Goal: Navigation & Orientation: Find specific page/section

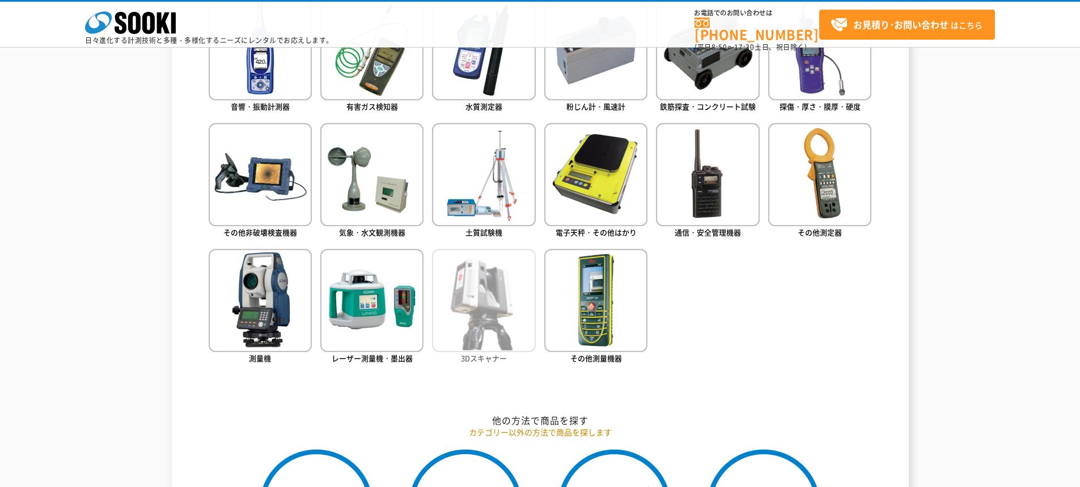
scroll to position [417, 0]
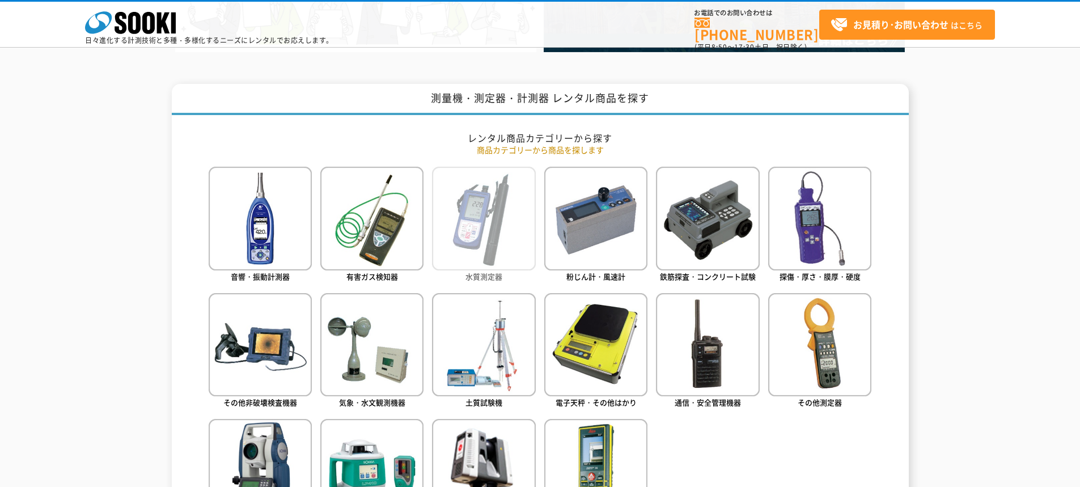
click at [468, 256] on img at bounding box center [483, 218] width 103 height 103
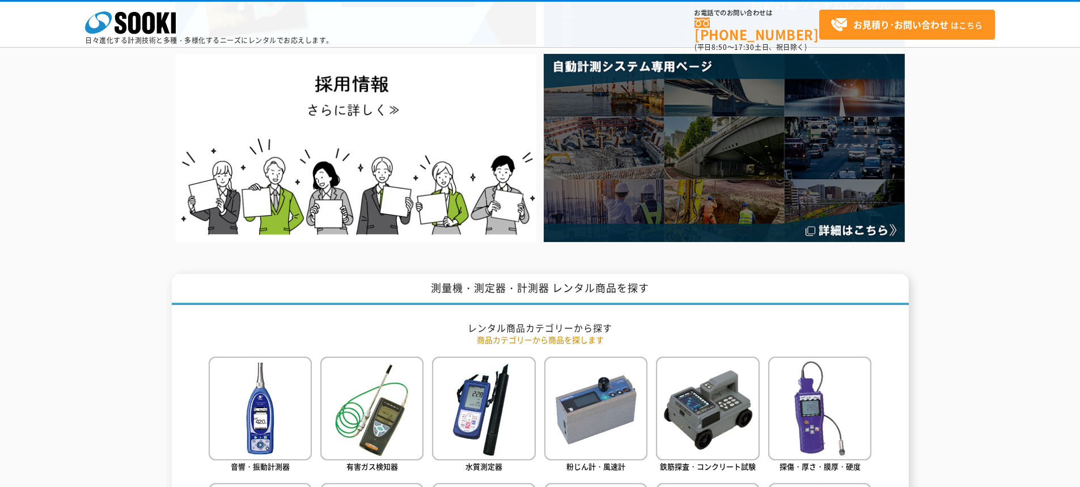
scroll to position [340, 0]
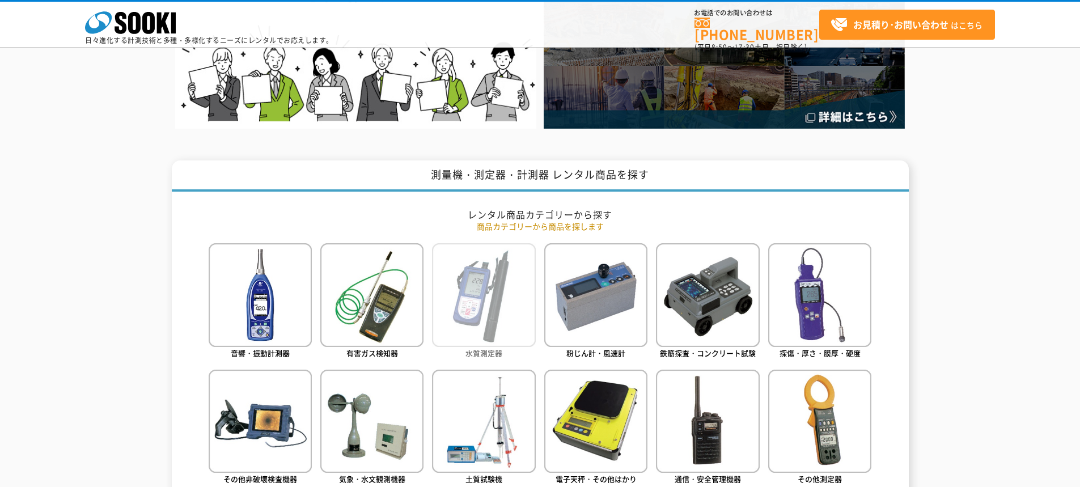
click at [505, 290] on img at bounding box center [483, 294] width 103 height 103
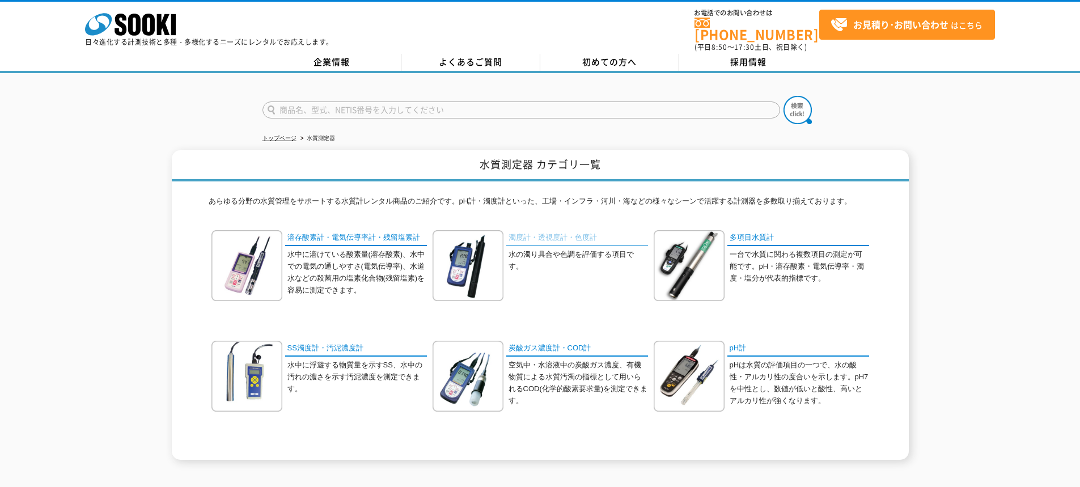
click at [530, 232] on link "濁度計・透視度計・色度計" at bounding box center [577, 238] width 142 height 16
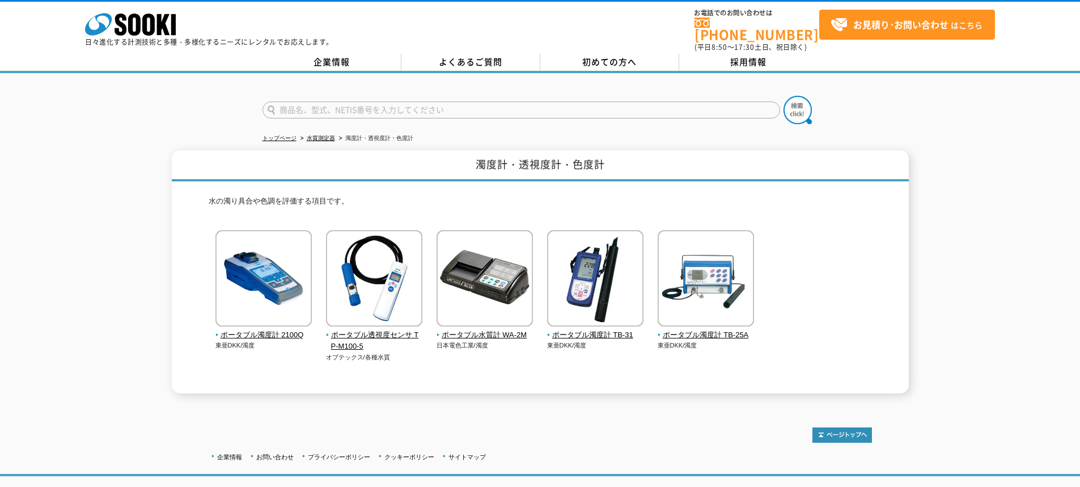
scroll to position [57, 0]
